Goal: Task Accomplishment & Management: Manage account settings

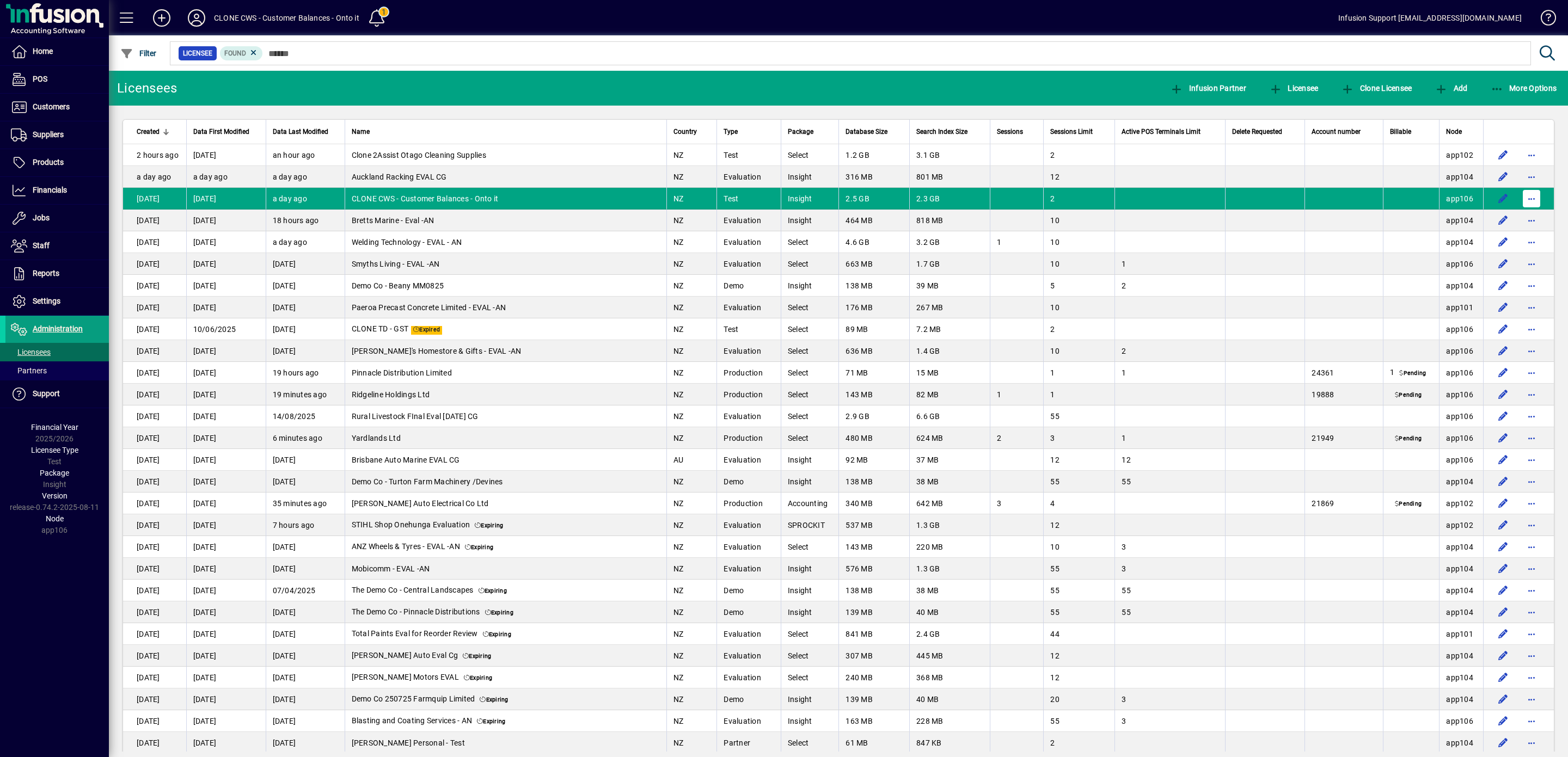
click at [1519, 198] on span "button" at bounding box center [1532, 198] width 26 height 26
click at [1454, 220] on span "Request licensee be deleted" at bounding box center [1461, 224] width 113 height 13
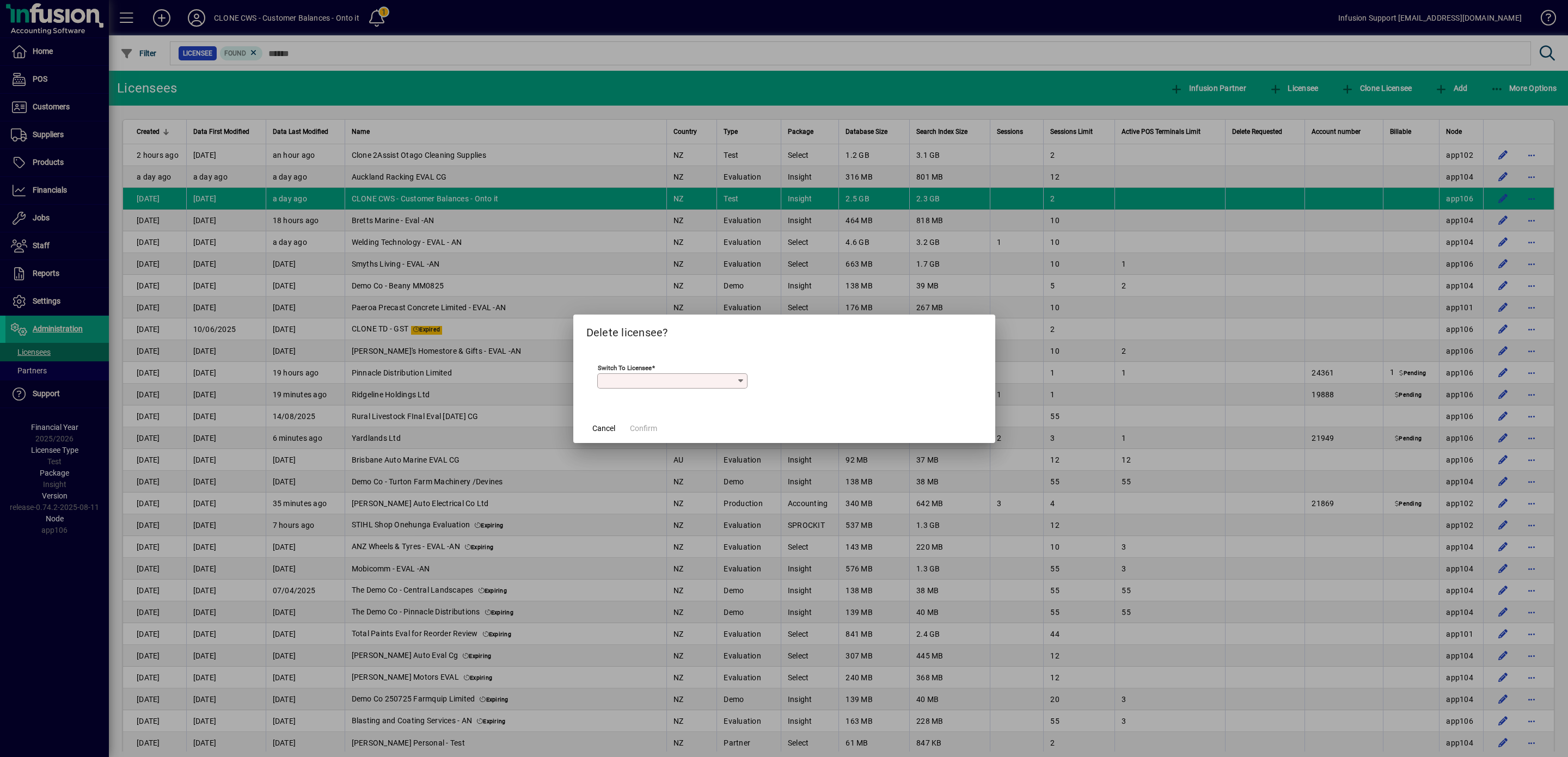
click at [743, 381] on icon at bounding box center [741, 381] width 9 height 9
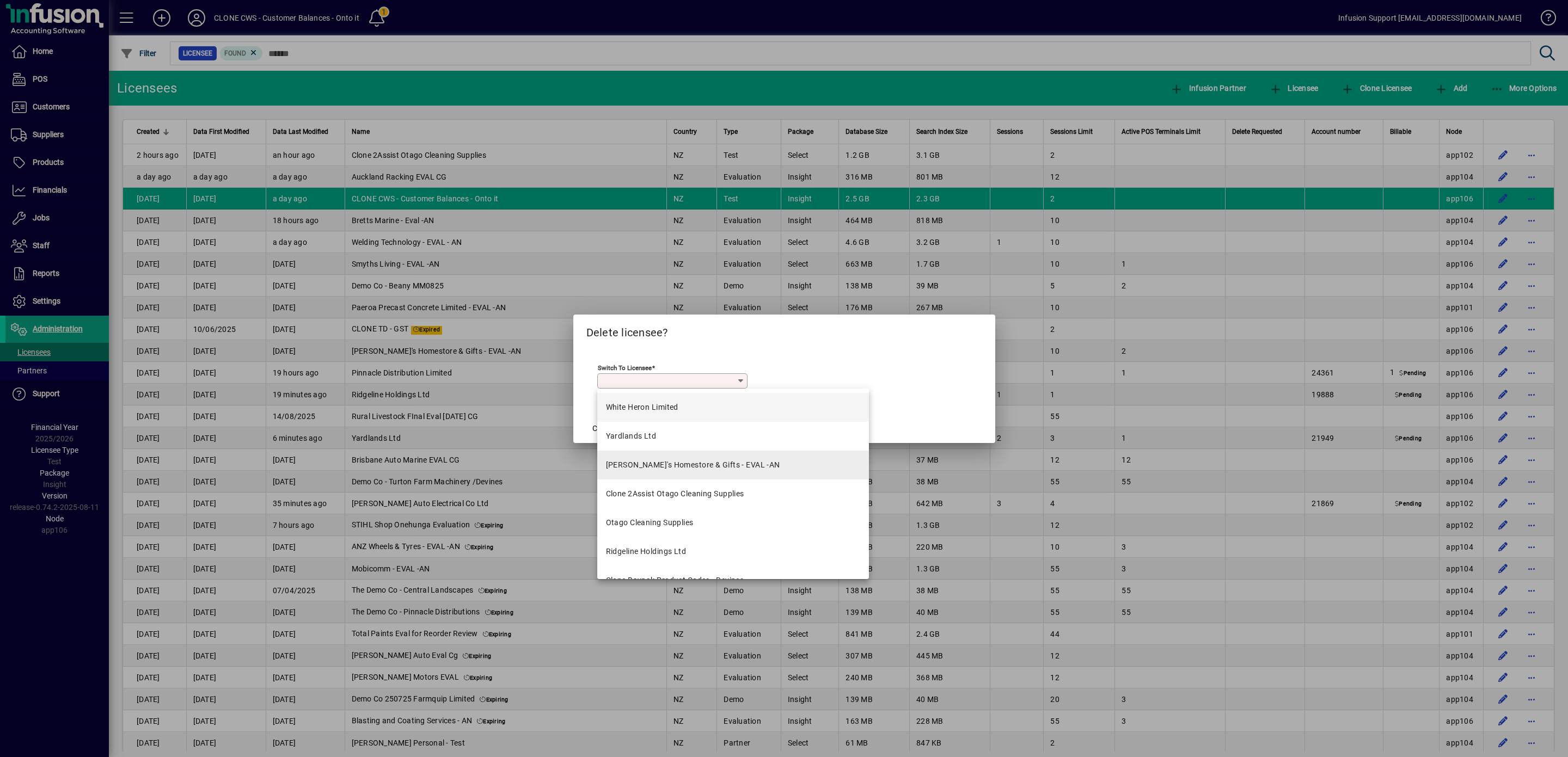
click at [661, 463] on div "[PERSON_NAME]'s Homestore & Gifts - EVAL -AN" at bounding box center [693, 465] width 174 height 11
type input "**********"
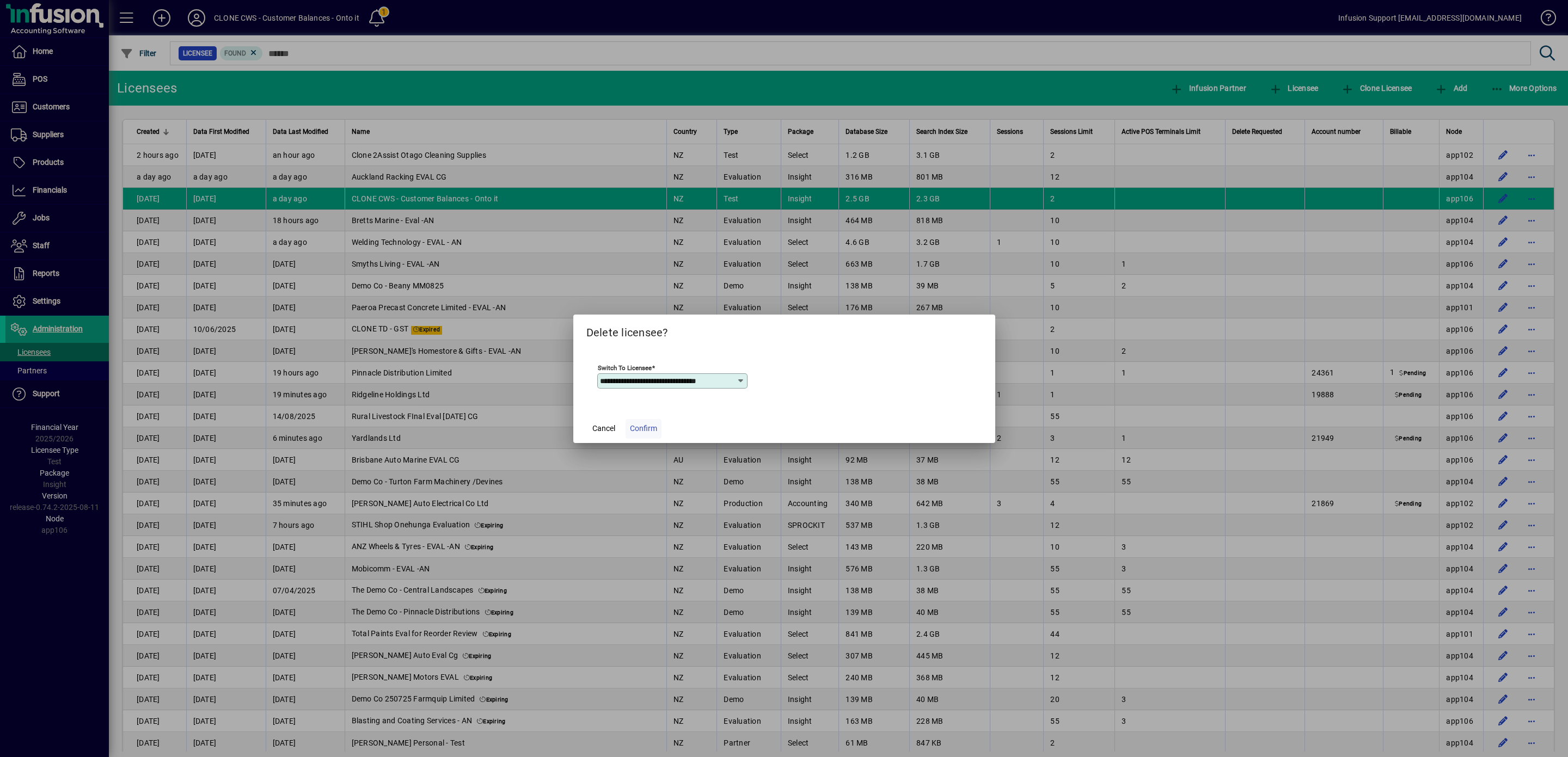
click at [640, 426] on span "Confirm" at bounding box center [644, 428] width 27 height 11
